Goal: Transaction & Acquisition: Purchase product/service

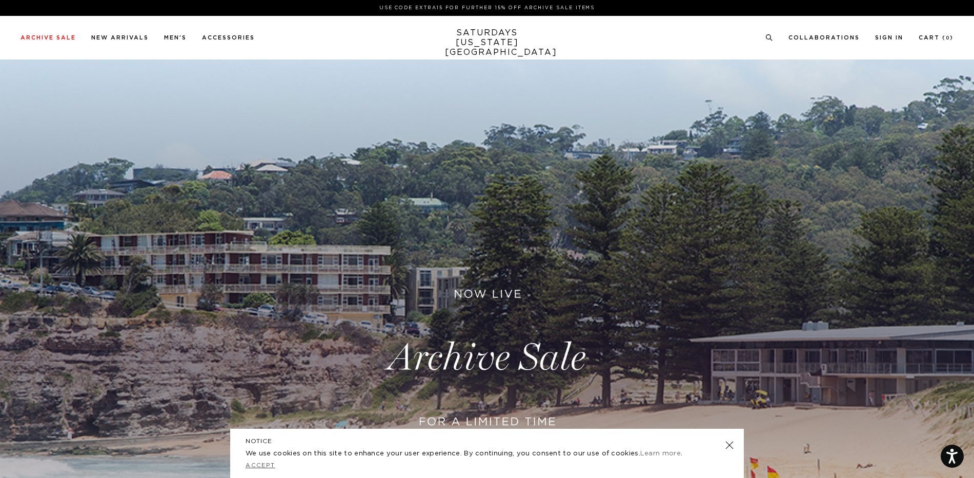
click at [254, 466] on link "Accept" at bounding box center [261, 465] width 30 height 6
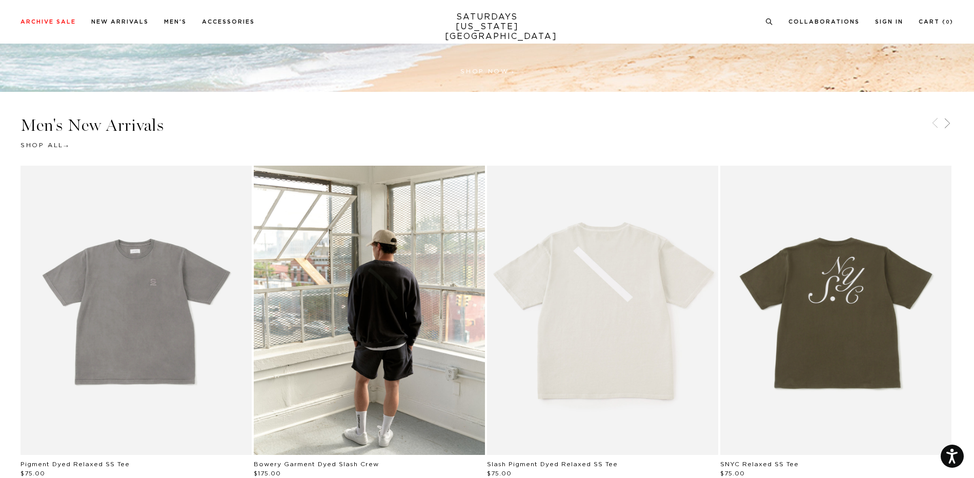
scroll to position [666, 0]
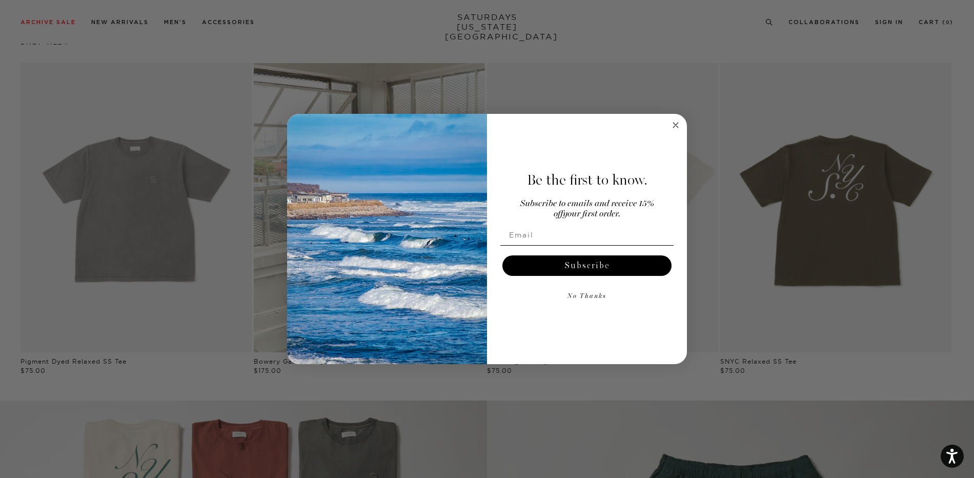
click at [678, 125] on circle "Close dialog" at bounding box center [676, 125] width 12 height 12
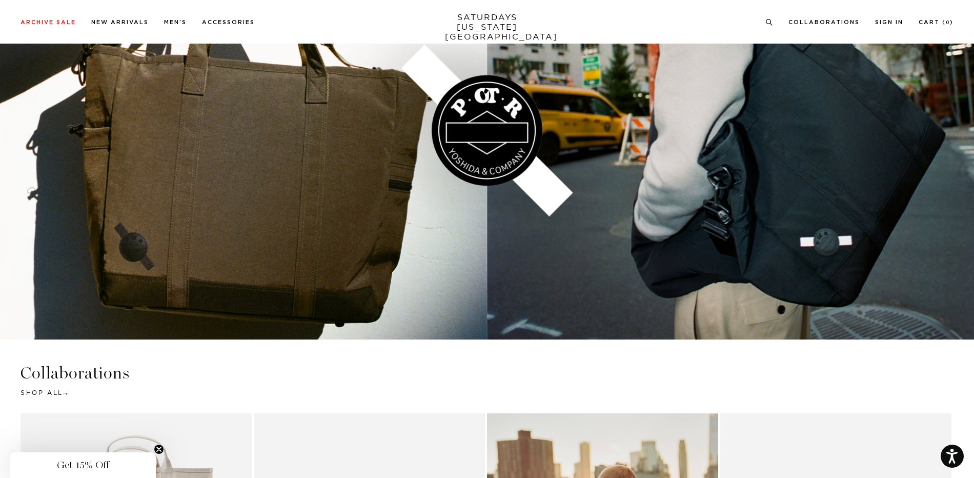
scroll to position [1731, 0]
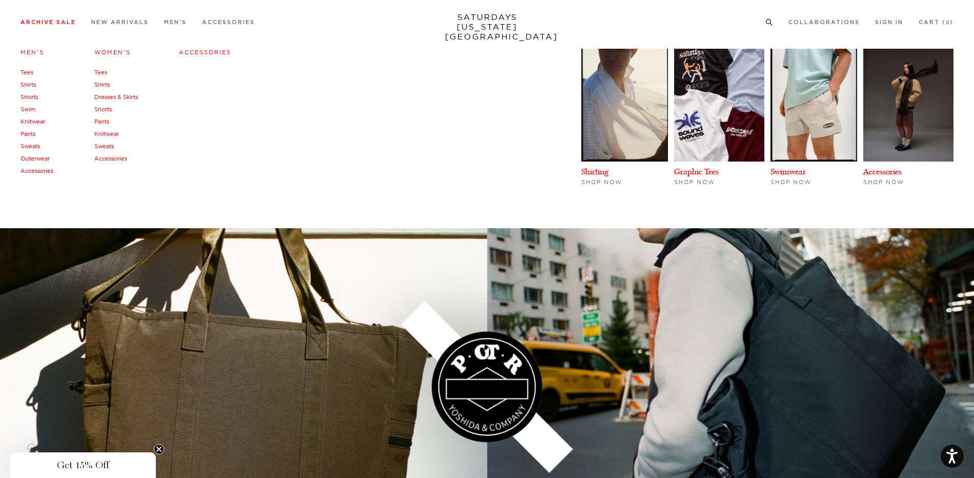
click at [33, 52] on link "Men's" at bounding box center [33, 52] width 24 height 7
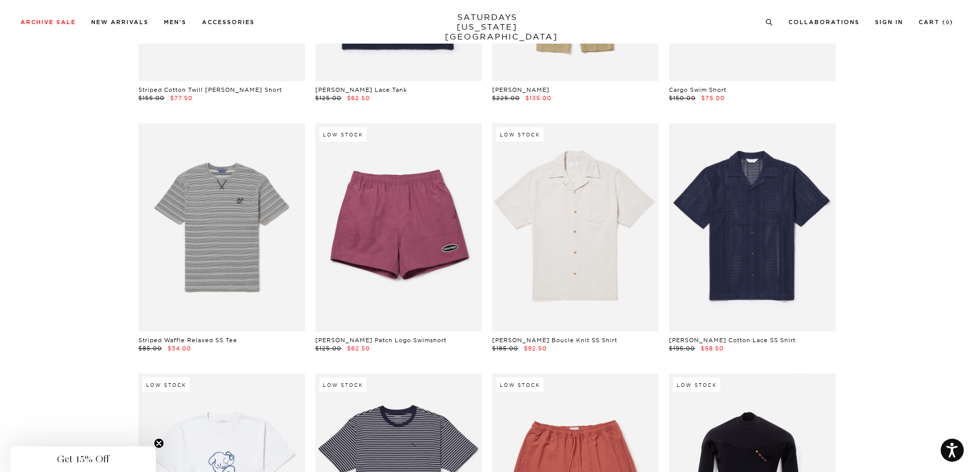
scroll to position [8354, 0]
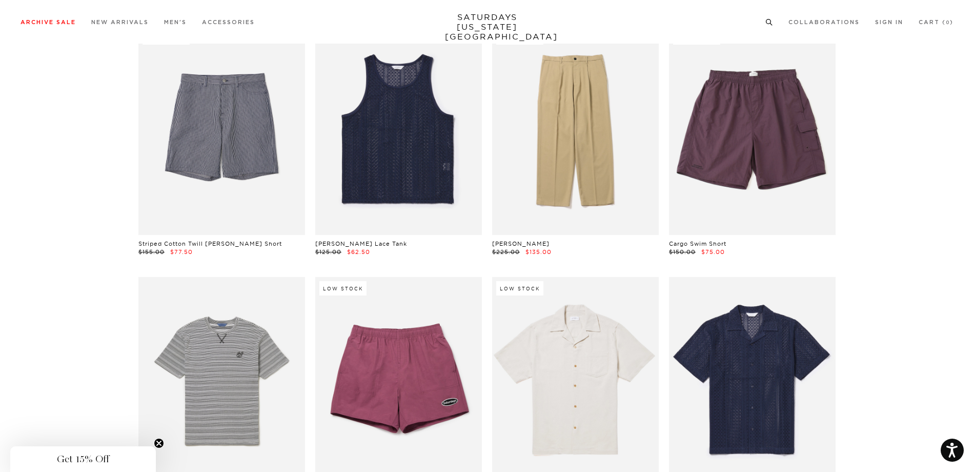
click at [767, 20] on icon at bounding box center [769, 22] width 8 height 7
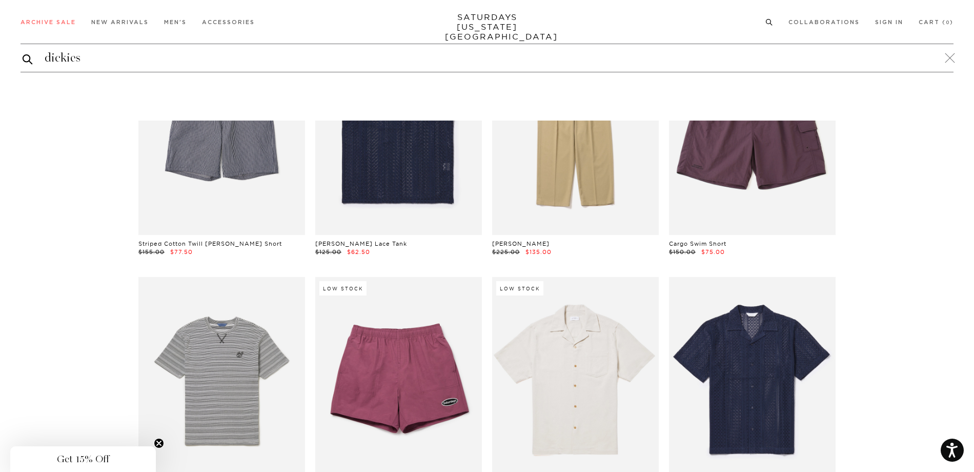
type input "dickies"
click at [23, 53] on button "submit" at bounding box center [28, 59] width 10 height 12
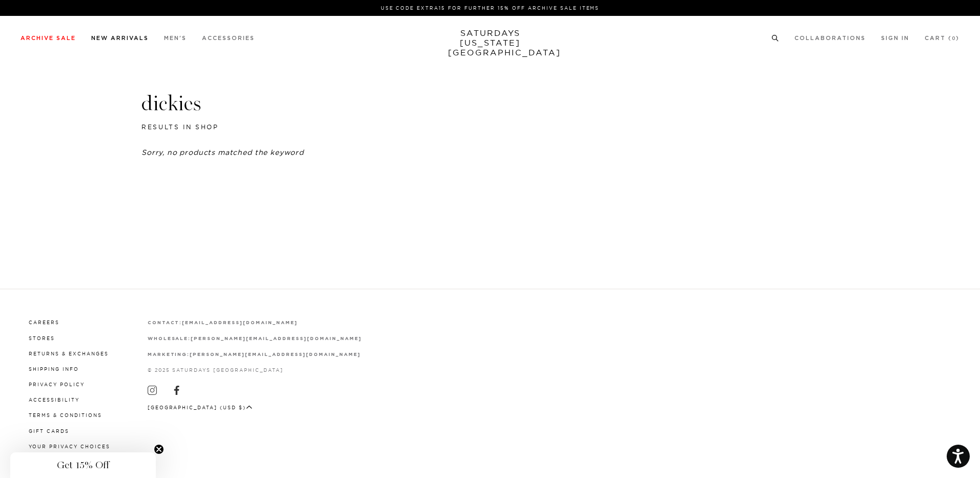
click at [145, 39] on link "New Arrivals" at bounding box center [119, 38] width 57 height 6
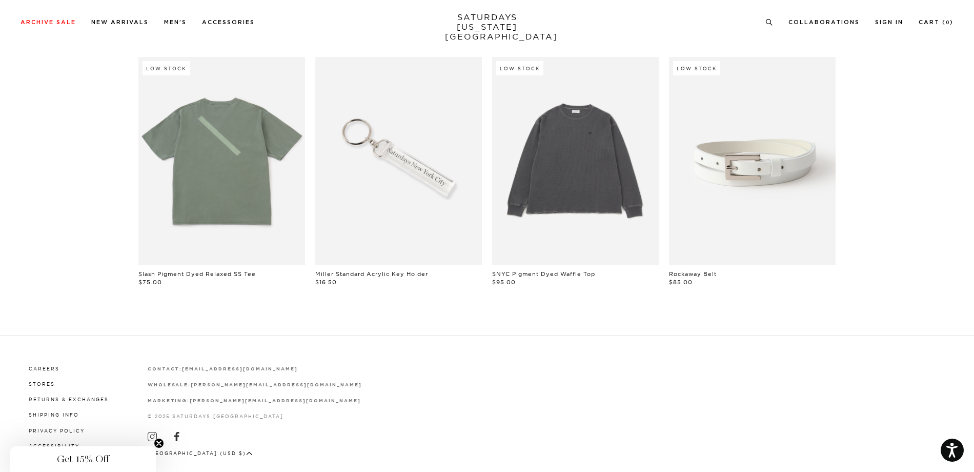
scroll to position [872, 0]
